Goal: Transaction & Acquisition: Book appointment/travel/reservation

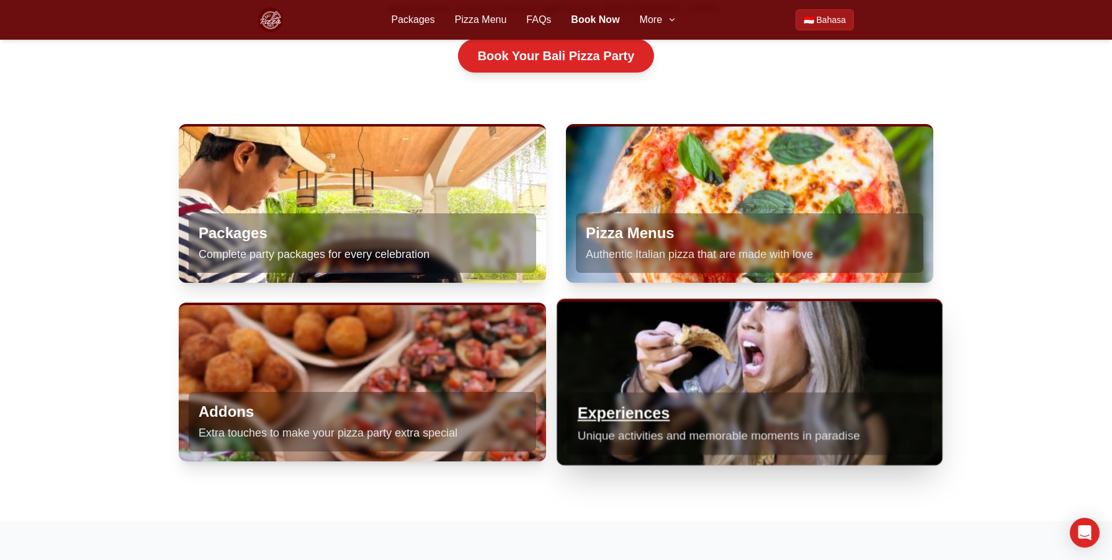
scroll to position [657, 0]
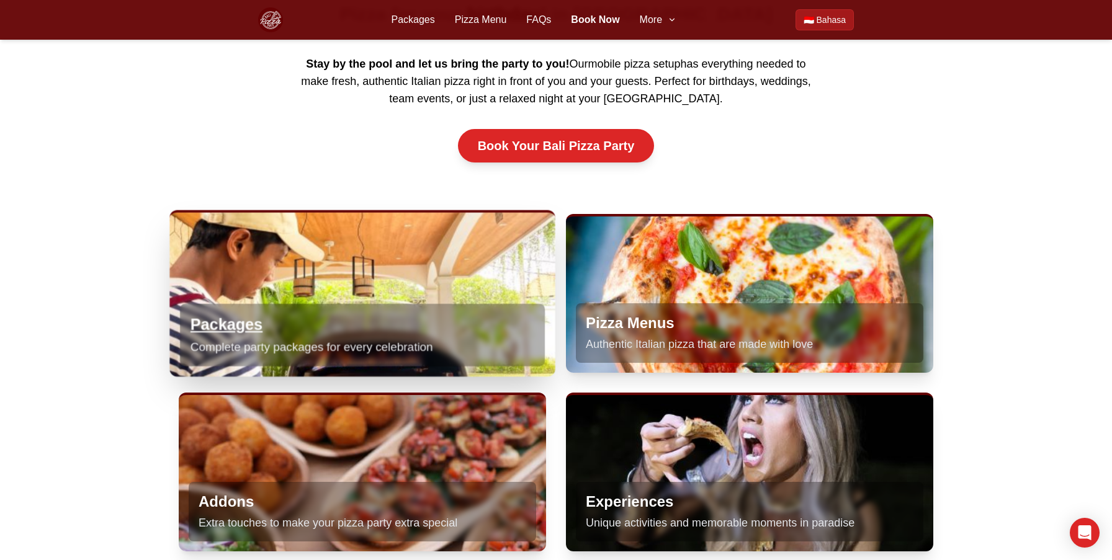
click at [326, 304] on div "Packages Complete party packages for every celebration" at bounding box center [362, 335] width 365 height 63
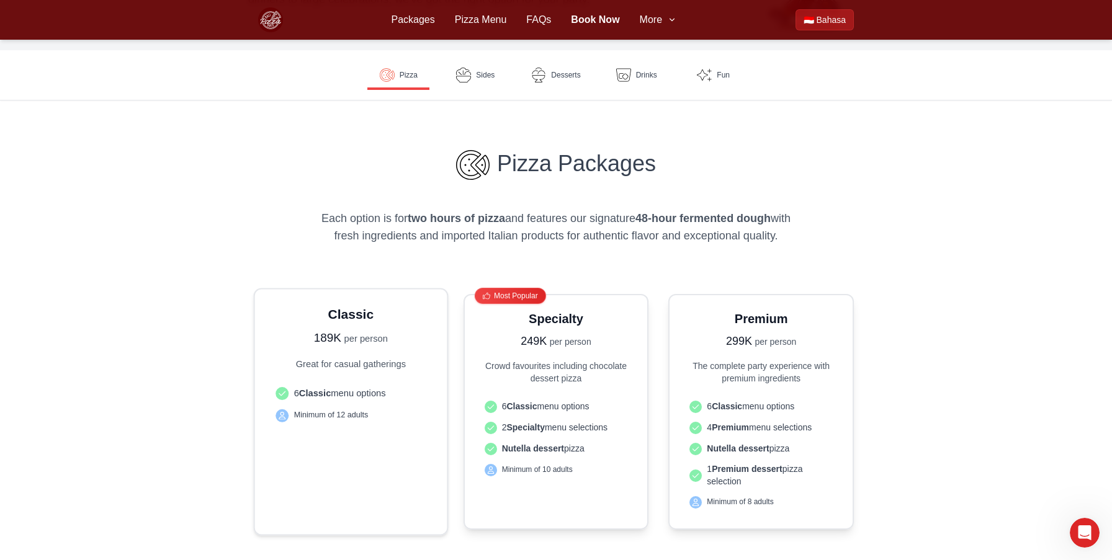
click at [413, 428] on ul "6 Classic menu options Minimum of 12 adults" at bounding box center [351, 404] width 161 height 47
click at [339, 327] on div "Classic 189K per person" at bounding box center [351, 326] width 161 height 42
click at [411, 77] on span "Pizza" at bounding box center [409, 75] width 18 height 10
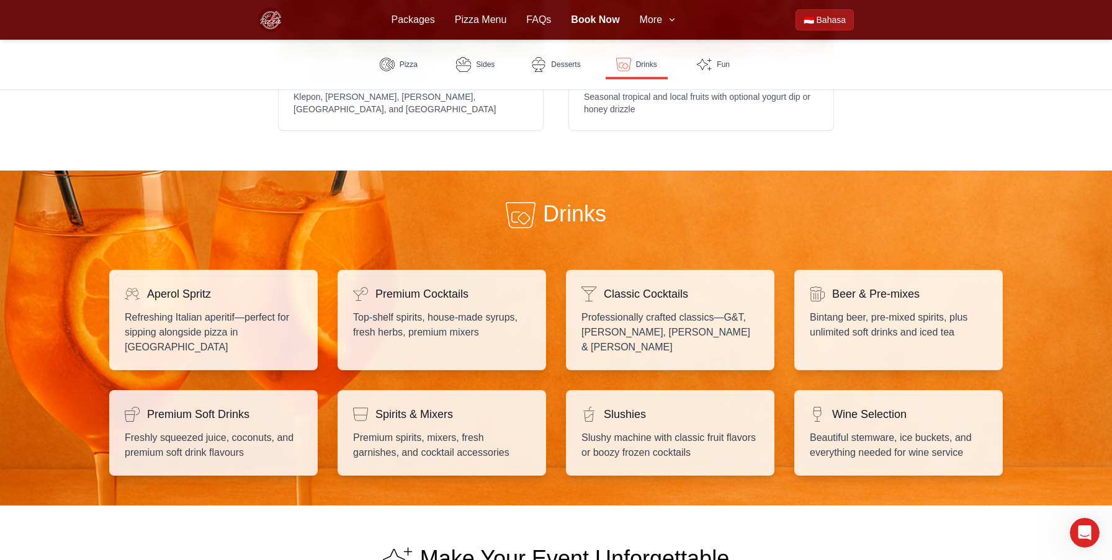
scroll to position [1896, 0]
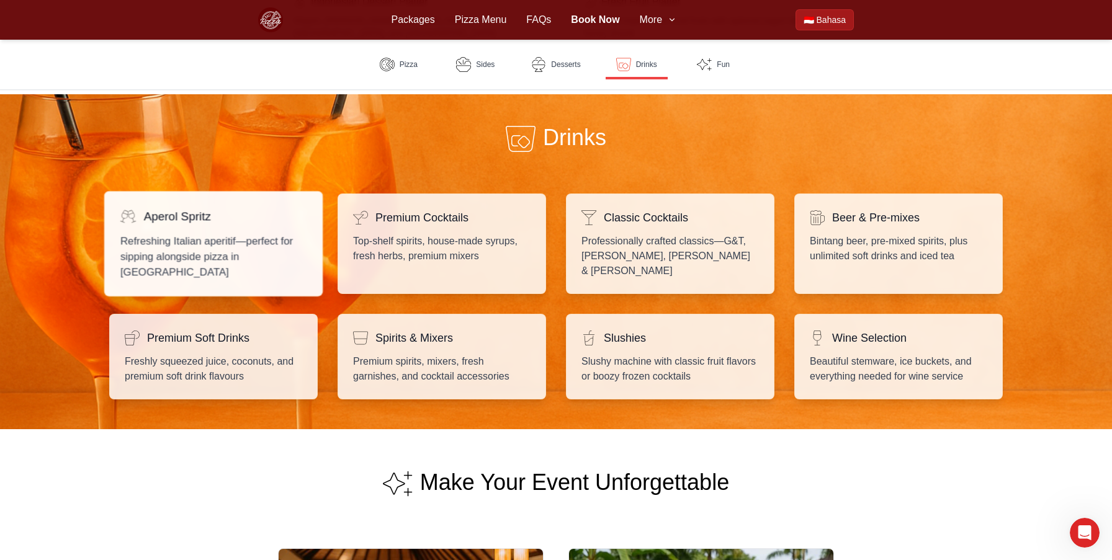
click at [192, 233] on p "Refreshing Italian aperitif—perfect for sipping alongside pizza in Bali" at bounding box center [213, 256] width 186 height 47
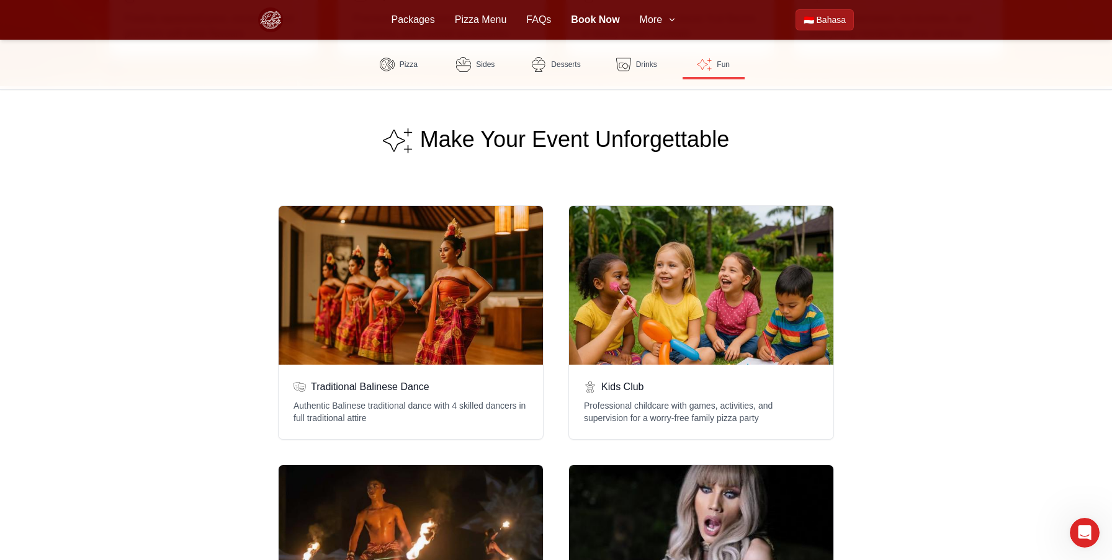
scroll to position [1953, 0]
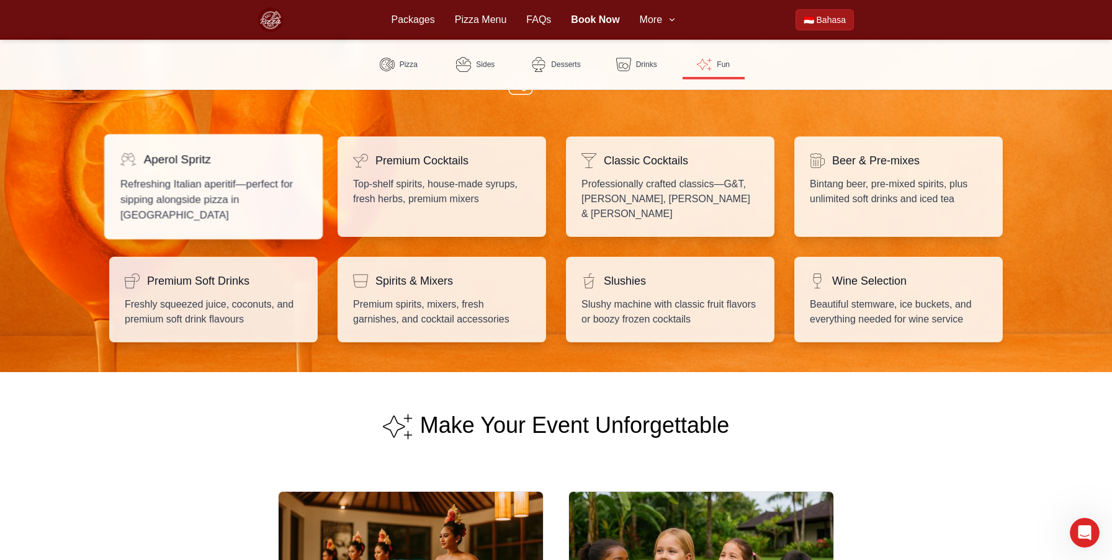
click at [194, 176] on p "Refreshing Italian aperitif—perfect for sipping alongside pizza in Bali" at bounding box center [213, 199] width 186 height 47
click at [221, 176] on p "Refreshing Italian aperitif—perfect for sipping alongside pizza in Bali" at bounding box center [213, 199] width 186 height 47
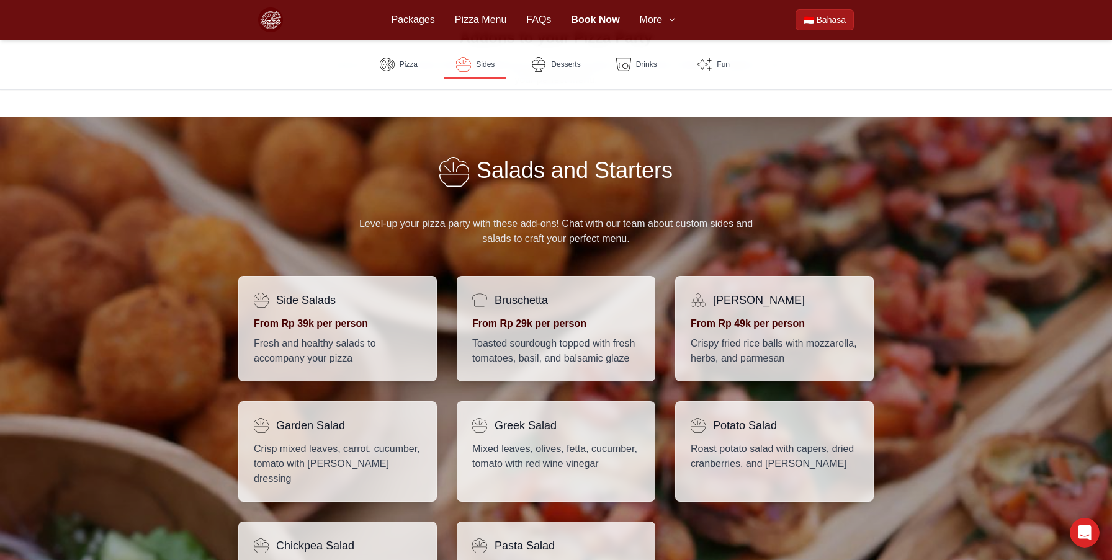
scroll to position [756, 0]
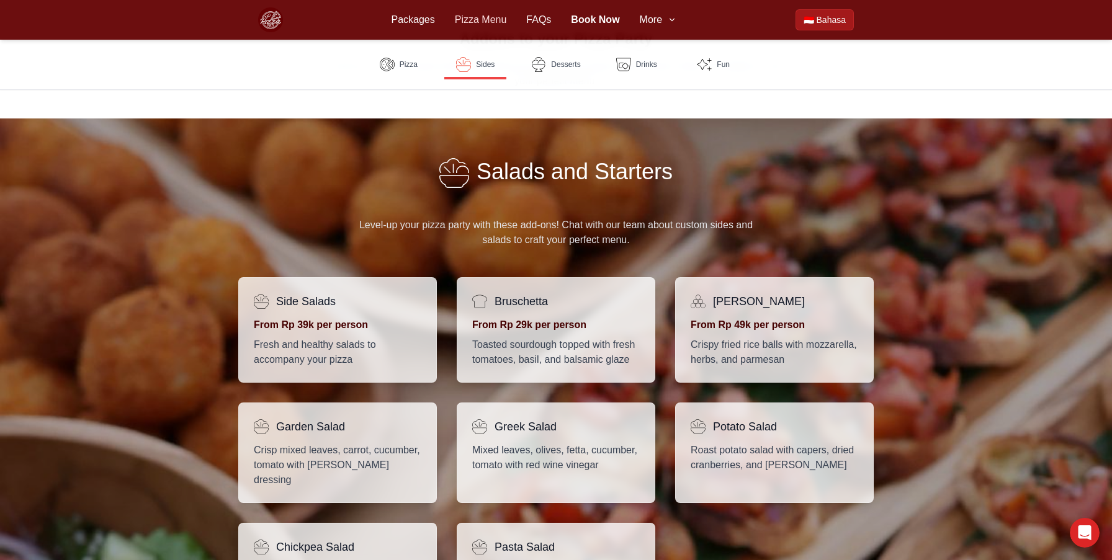
click at [488, 23] on link "Pizza Menu" at bounding box center [481, 19] width 52 height 15
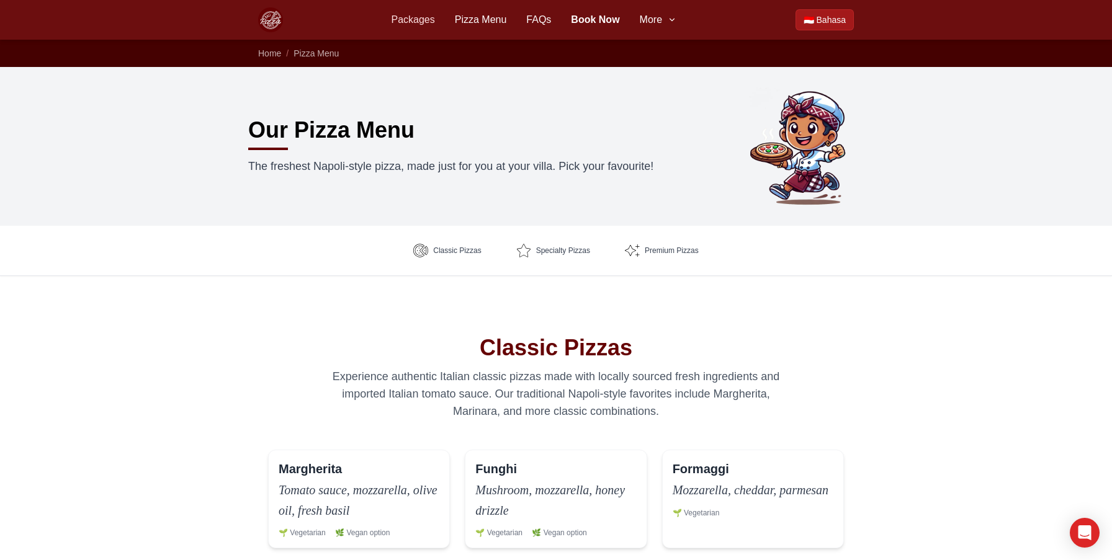
click at [411, 24] on link "Packages" at bounding box center [412, 19] width 43 height 15
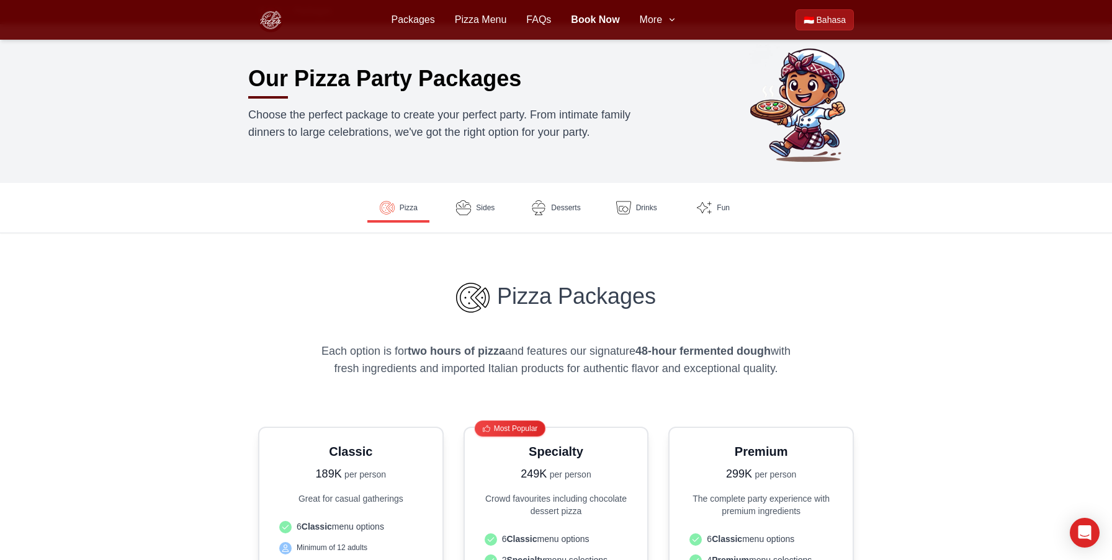
scroll to position [173, 0]
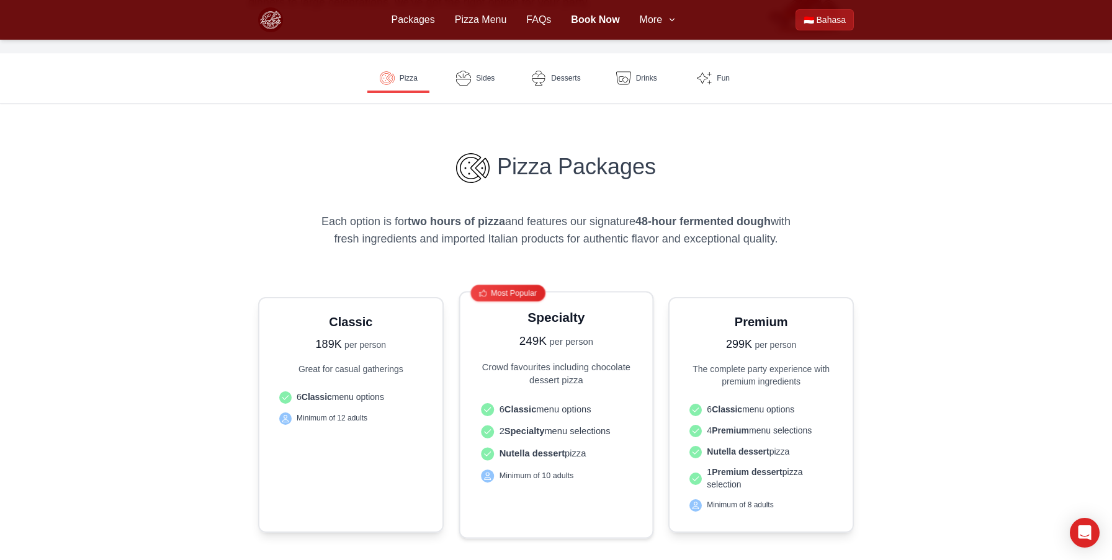
click at [583, 505] on div "6 Classic menu options 2 Specialty menu selections Nutella dessert pizza Minimu…" at bounding box center [555, 459] width 161 height 125
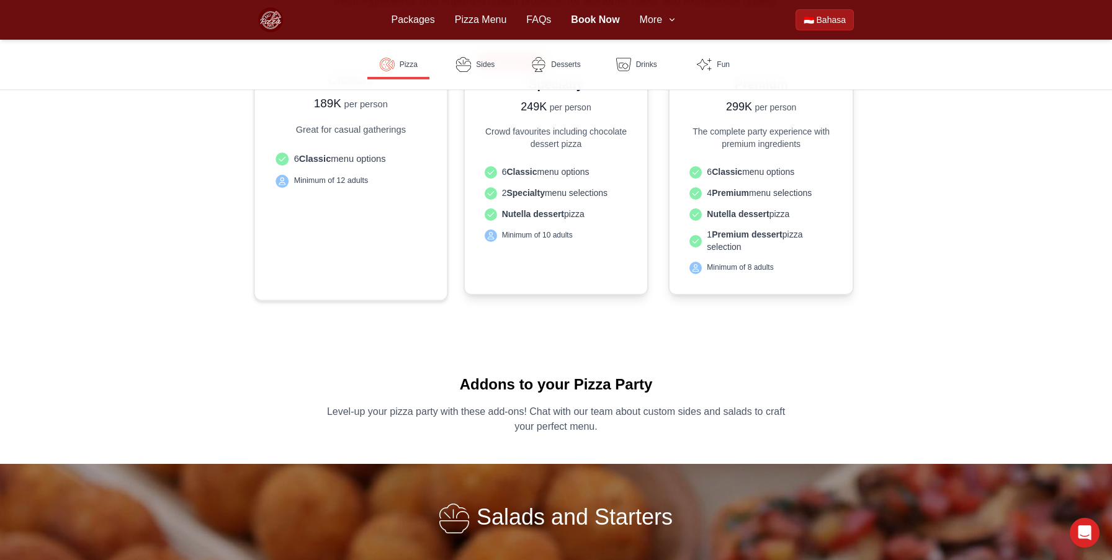
scroll to position [351, 0]
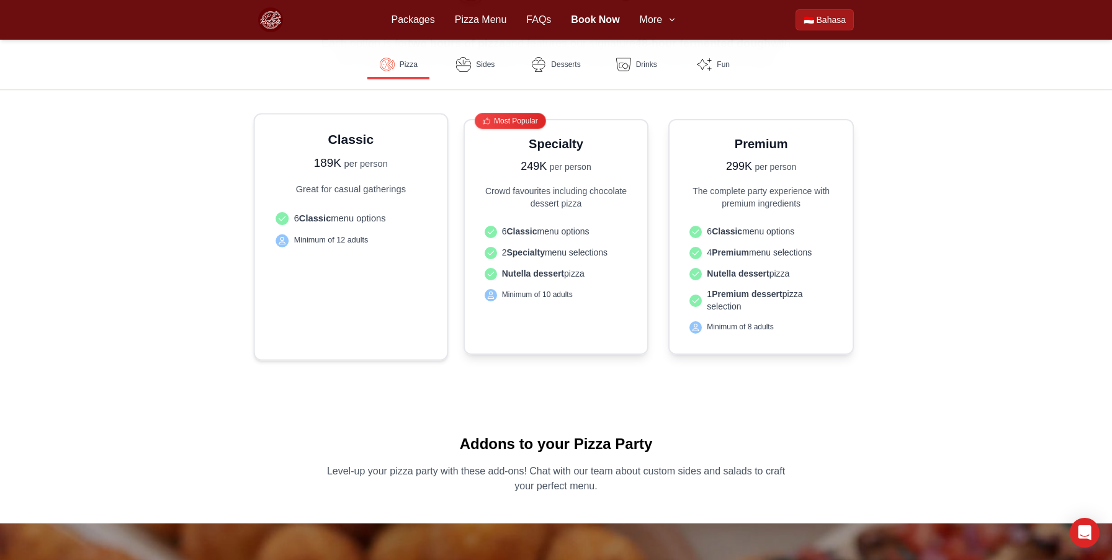
click at [359, 187] on p "Great for casual gatherings" at bounding box center [351, 188] width 161 height 13
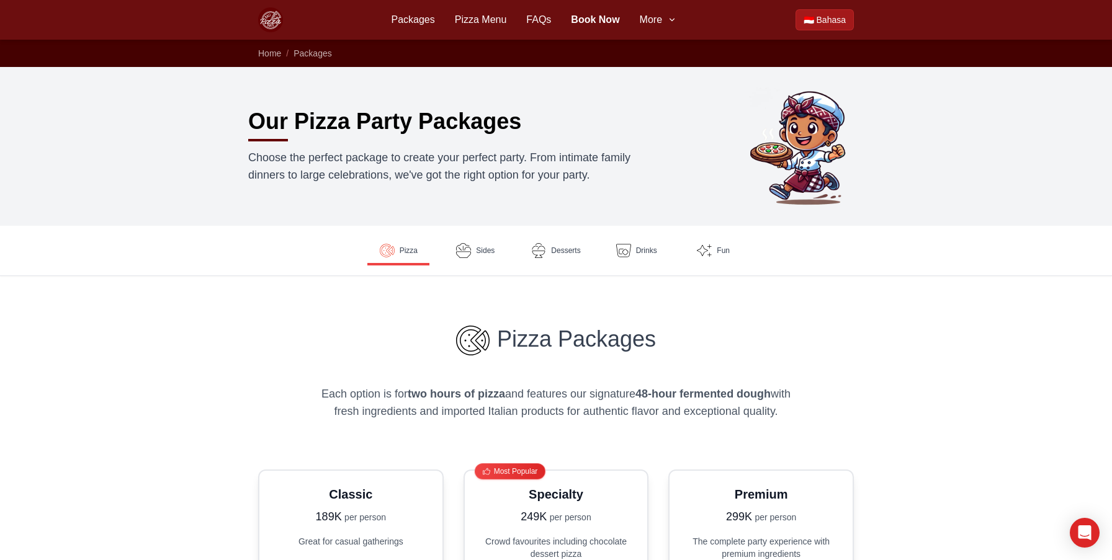
scroll to position [0, 0]
